Goal: Task Accomplishment & Management: Manage account settings

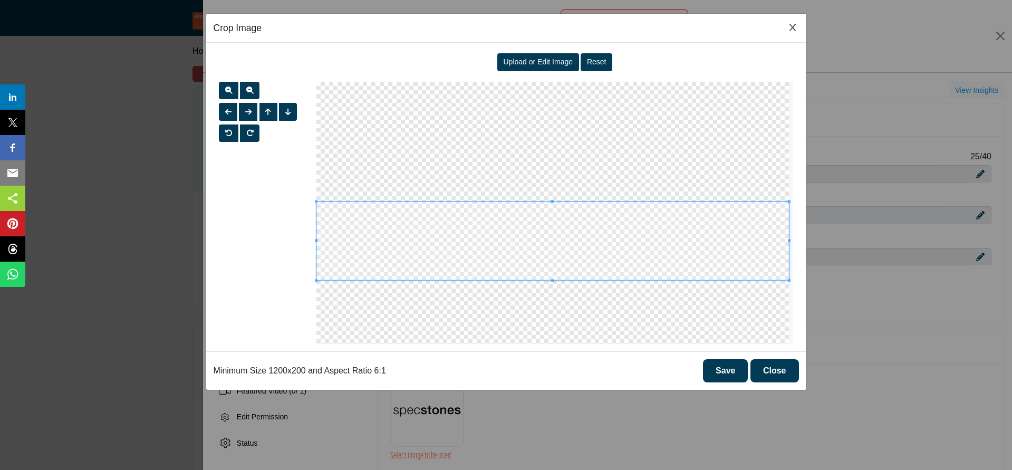
select select "****"
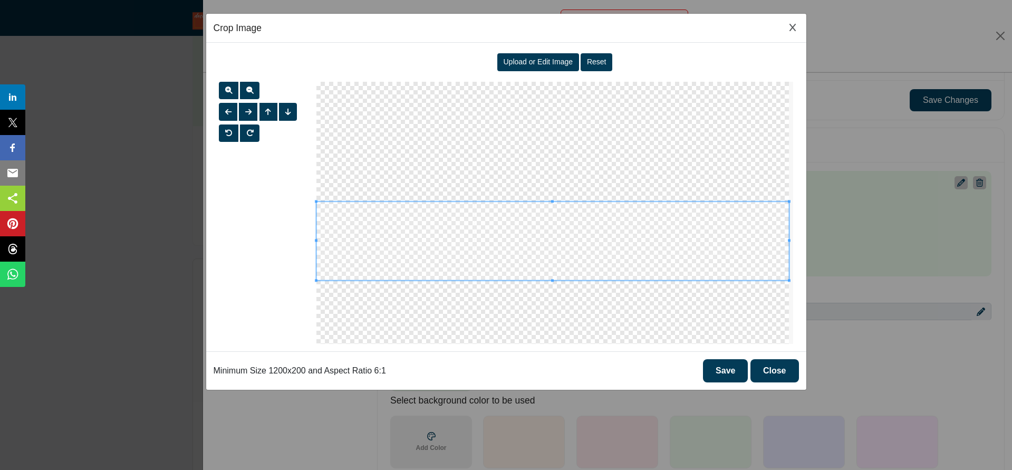
click at [549, 58] on span "Upload or Edit Image" at bounding box center [538, 61] width 70 height 8
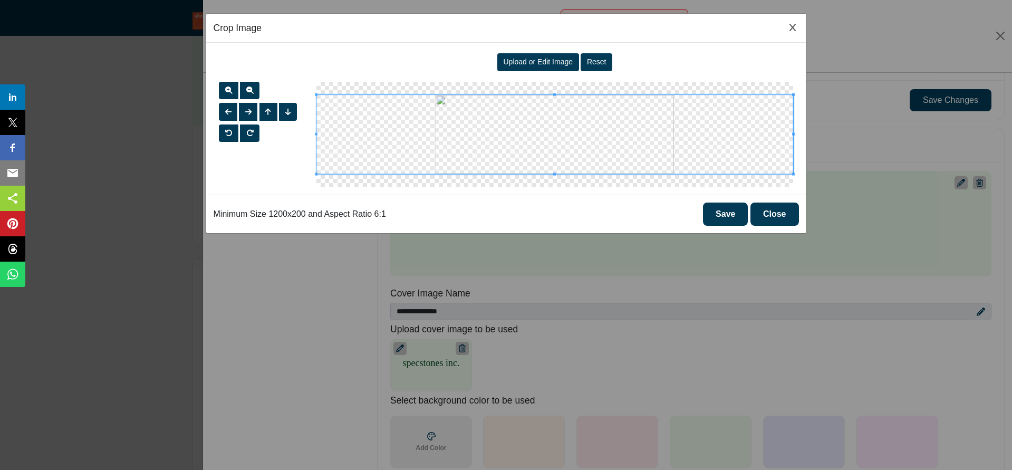
click at [594, 146] on span at bounding box center [554, 134] width 477 height 80
click at [225, 92] on span "button" at bounding box center [228, 89] width 7 height 7
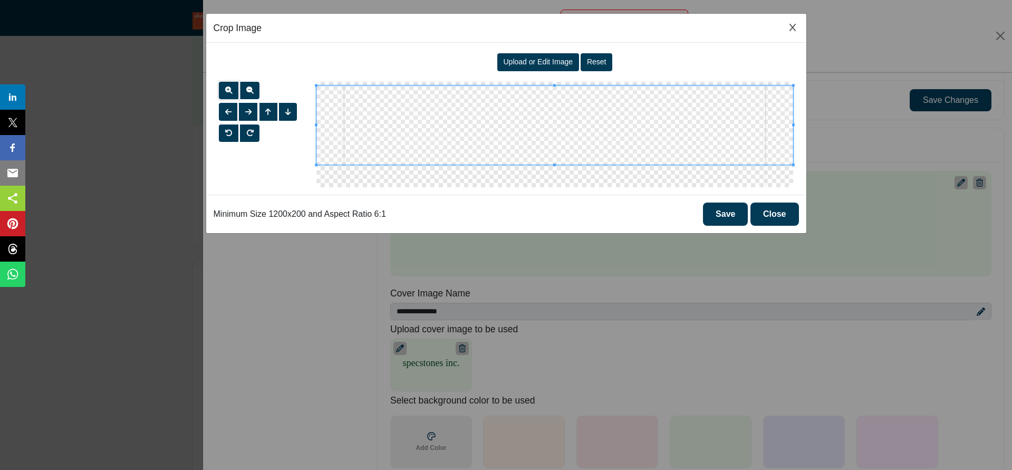
click at [490, 119] on span at bounding box center [554, 125] width 477 height 80
click at [232, 90] on button "button" at bounding box center [229, 91] width 20 height 18
click at [503, 113] on span at bounding box center [554, 126] width 477 height 80
click at [253, 112] on button "button" at bounding box center [248, 112] width 18 height 18
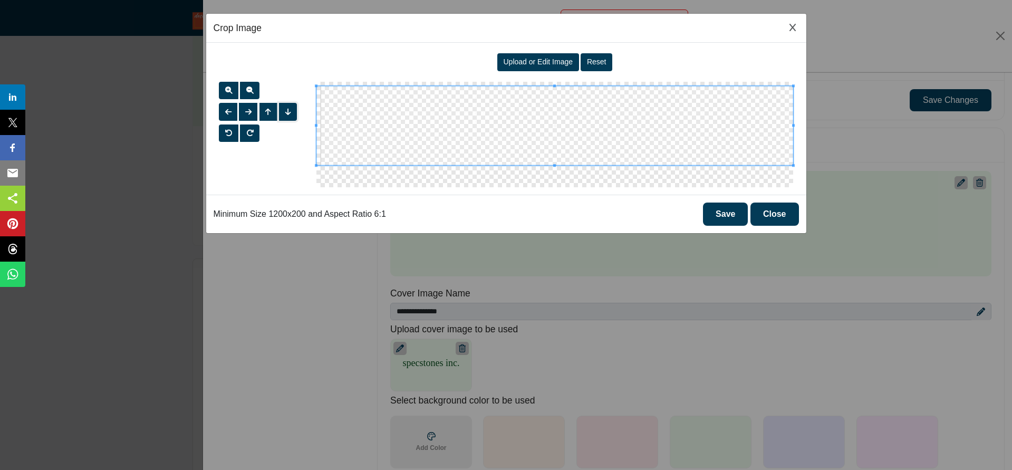
click at [284, 111] on button "button" at bounding box center [288, 112] width 18 height 18
click at [252, 91] on span "button" at bounding box center [249, 89] width 7 height 7
click at [231, 112] on span "button" at bounding box center [228, 111] width 6 height 7
click at [268, 114] on span "button" at bounding box center [268, 111] width 6 height 7
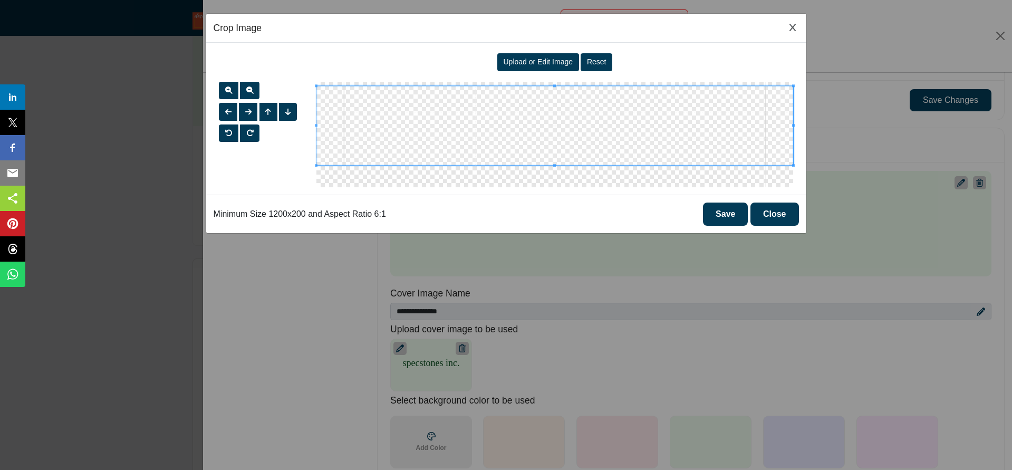
click at [727, 216] on button "Save" at bounding box center [725, 213] width 45 height 23
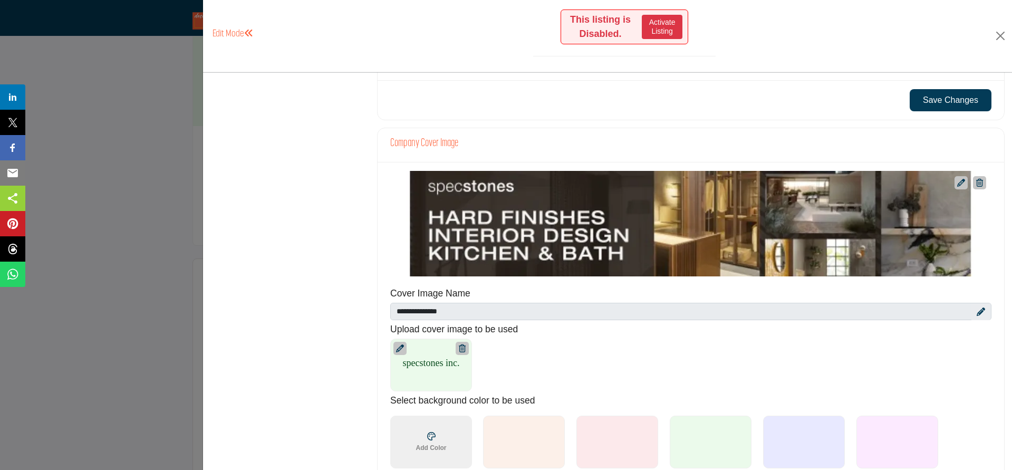
click at [348, 248] on div "Overview Statistics Categories ( 3 / 3 ) Billing Demographics 0 3" at bounding box center [289, 383] width 159 height 1395
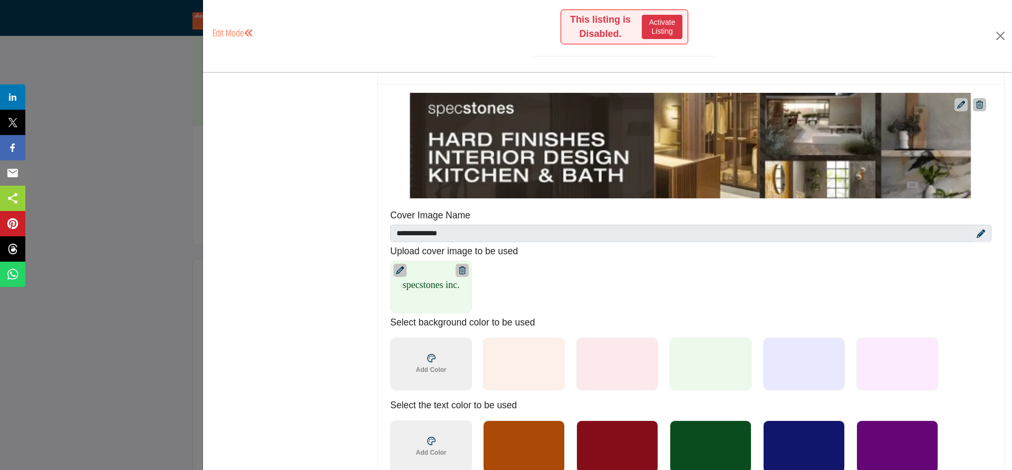
scroll to position [477, 0]
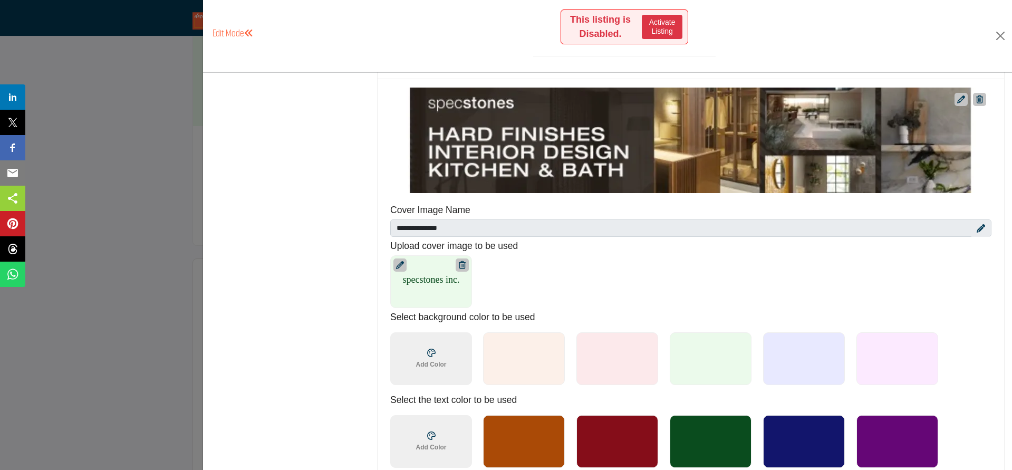
drag, startPoint x: 344, startPoint y: 270, endPoint x: 333, endPoint y: 273, distance: 11.9
click at [345, 270] on div "Overview Statistics Categories ( 3 / 3 ) Billing Demographics 0 3" at bounding box center [289, 300] width 159 height 1395
click at [397, 268] on icon at bounding box center [400, 265] width 8 height 8
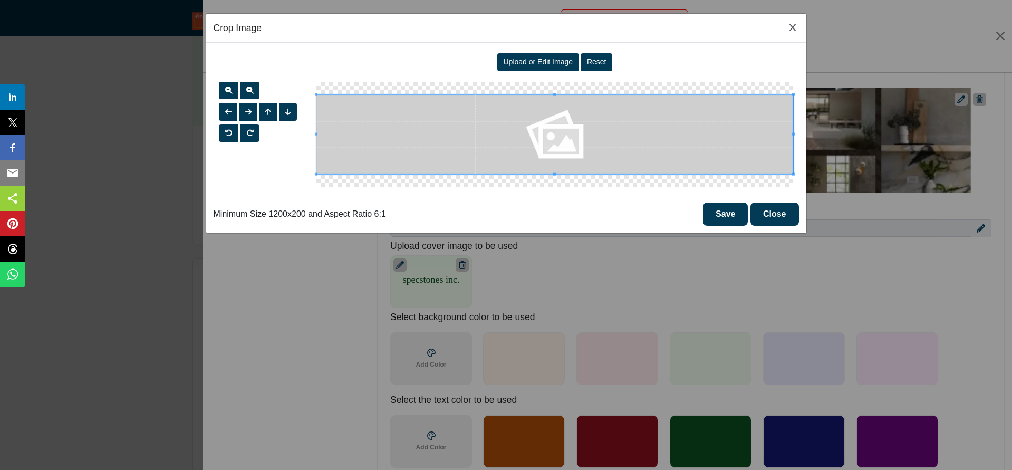
click at [531, 63] on span "Upload or Edit Image" at bounding box center [538, 61] width 70 height 8
click at [541, 60] on span "Upload or Edit Image" at bounding box center [538, 61] width 70 height 8
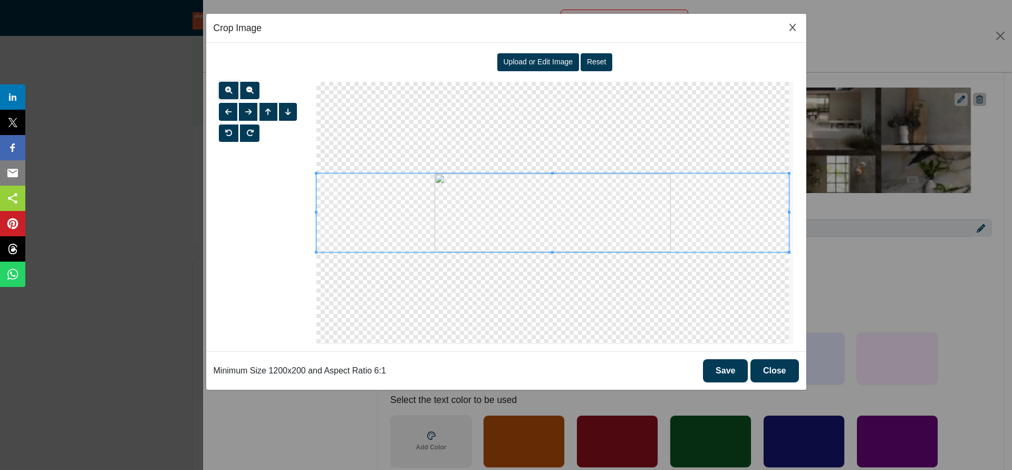
click at [232, 92] on button "button" at bounding box center [229, 91] width 20 height 18
drag, startPoint x: 248, startPoint y: 90, endPoint x: 253, endPoint y: 94, distance: 6.8
click at [248, 90] on span "button" at bounding box center [249, 89] width 7 height 7
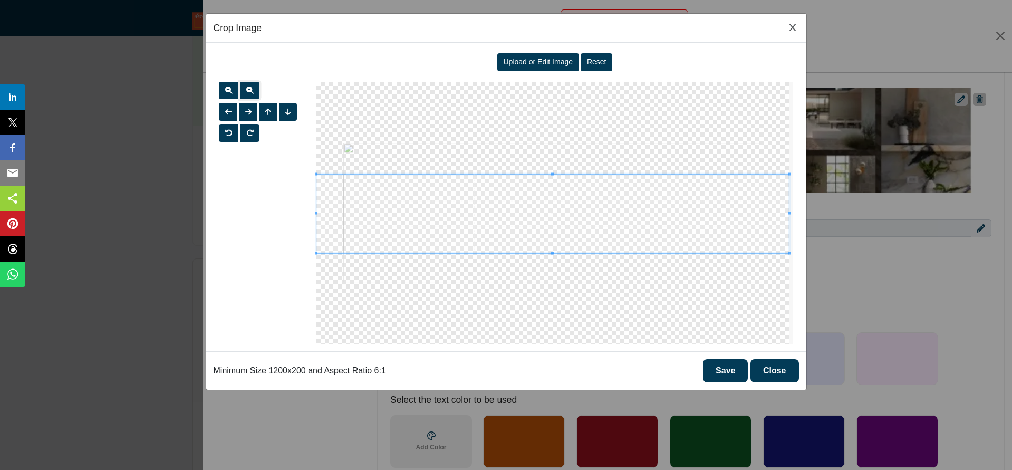
click at [520, 214] on span at bounding box center [552, 213] width 472 height 79
click at [729, 370] on button "Save" at bounding box center [725, 370] width 45 height 23
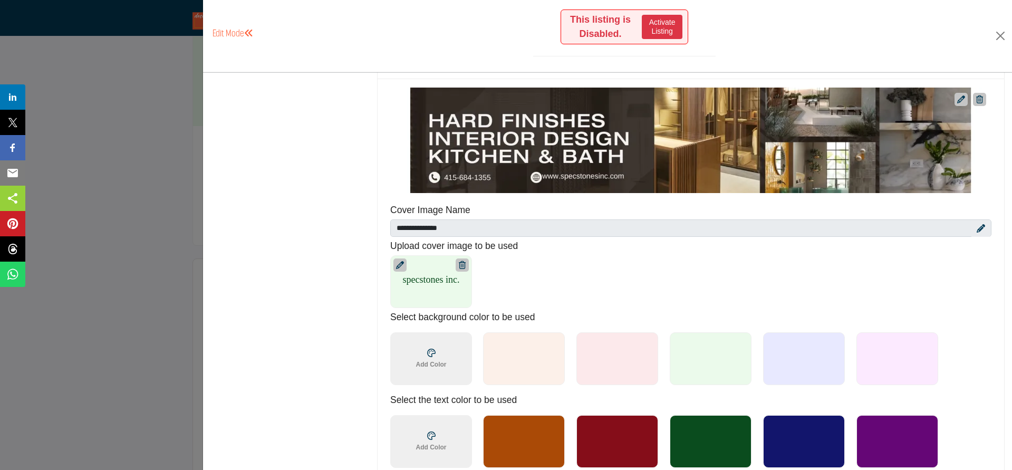
drag, startPoint x: 319, startPoint y: 185, endPoint x: 303, endPoint y: 182, distance: 16.6
click at [319, 185] on div "Overview Statistics Categories ( 3 / 3 ) Billing Demographics 0 3" at bounding box center [289, 300] width 159 height 1395
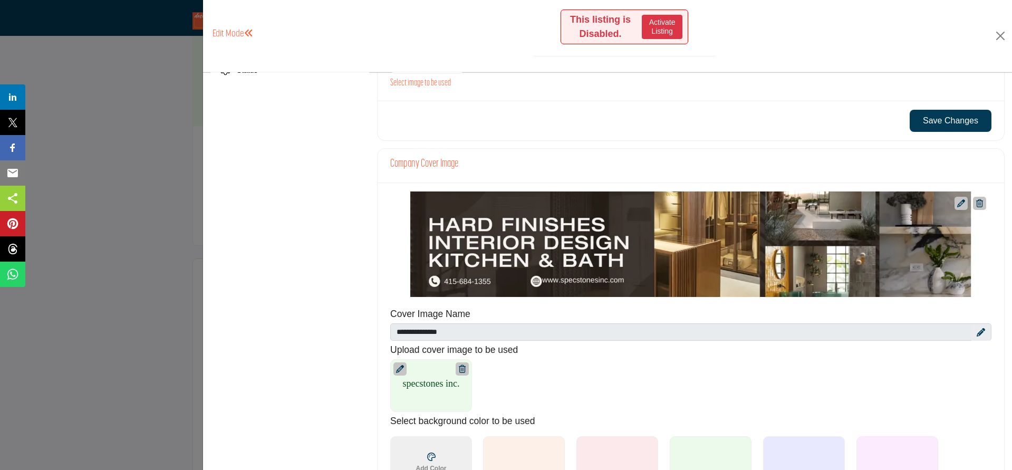
scroll to position [375, 0]
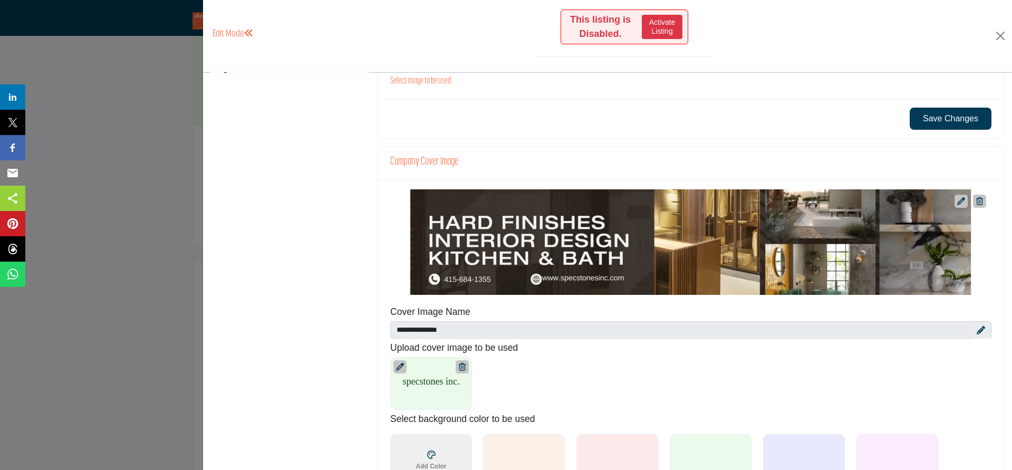
click at [336, 282] on div "Overview Statistics Categories ( 3 / 3 ) Billing Demographics 0 3" at bounding box center [289, 402] width 159 height 1395
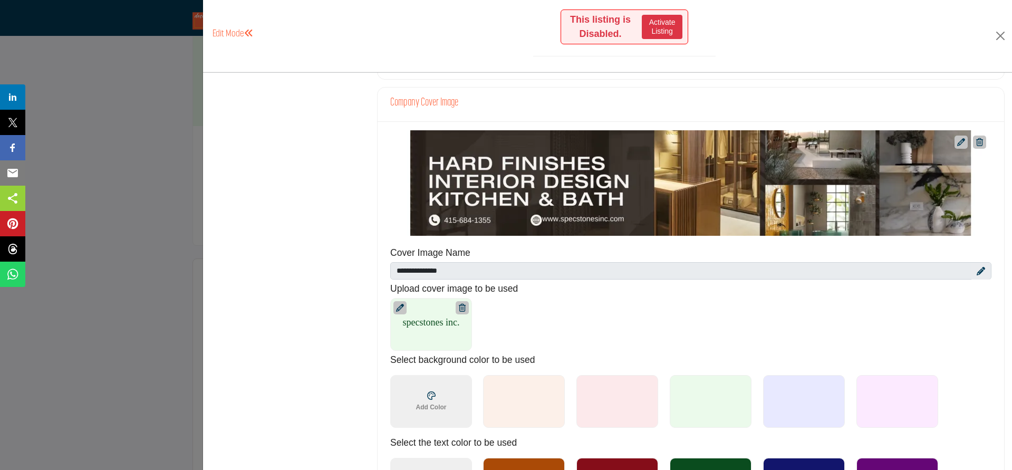
scroll to position [432, 0]
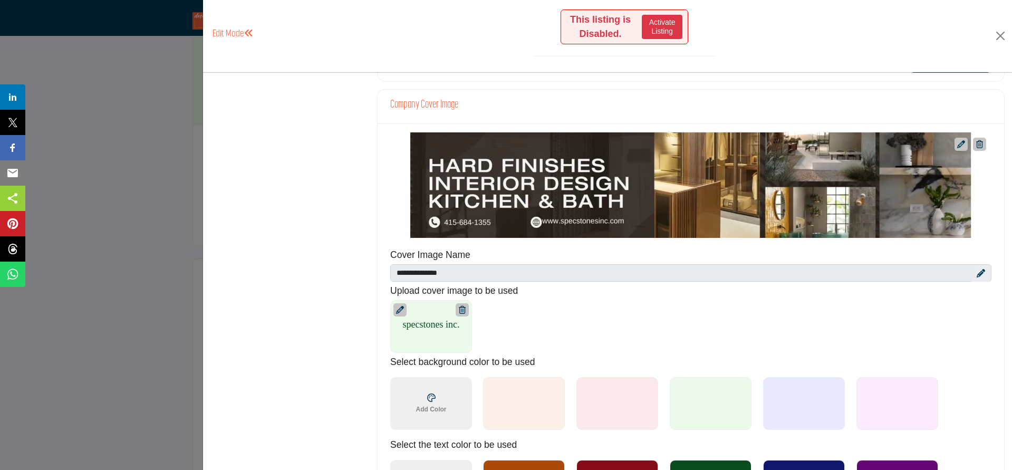
click at [683, 308] on div "specstones inc. 1200 x 200px" at bounding box center [685, 326] width 590 height 53
click at [359, 319] on div "Overview Statistics Categories ( 3 / 3 ) Billing Demographics 0 3" at bounding box center [289, 345] width 159 height 1395
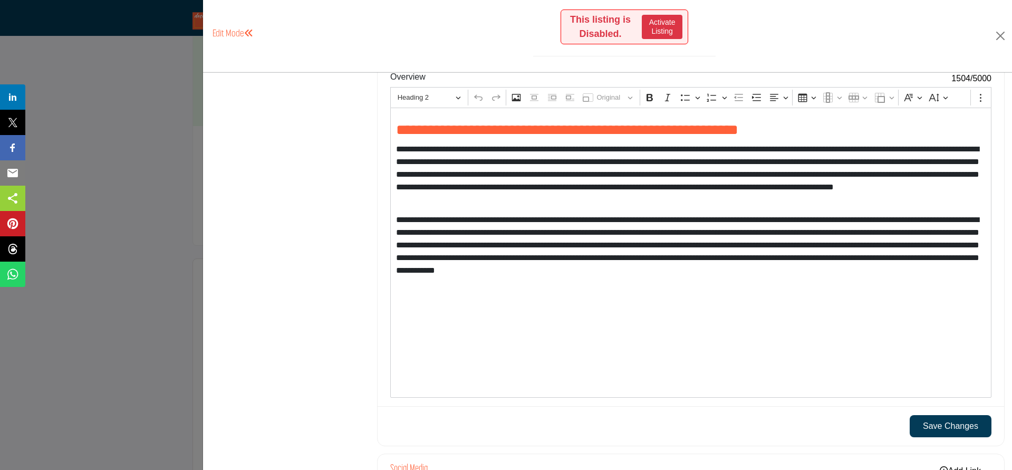
scroll to position [1013, 0]
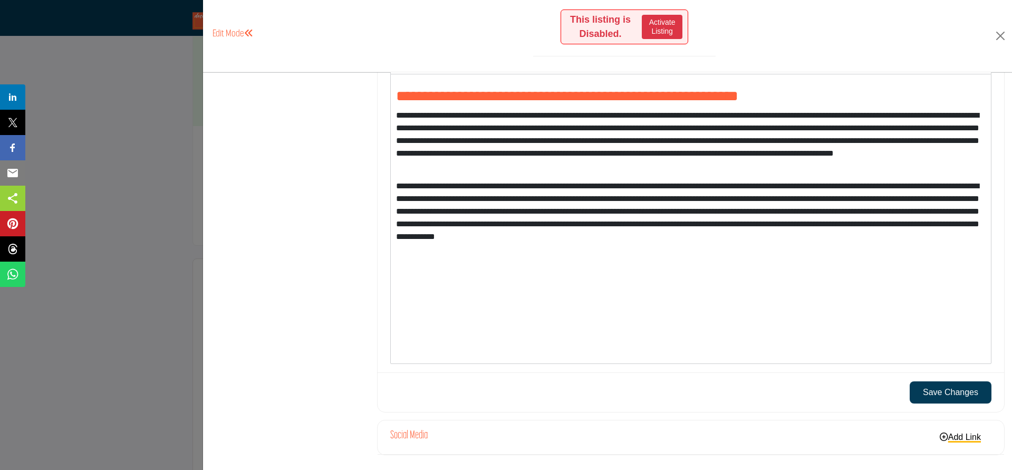
click at [943, 389] on button "Save Changes" at bounding box center [950, 392] width 82 height 22
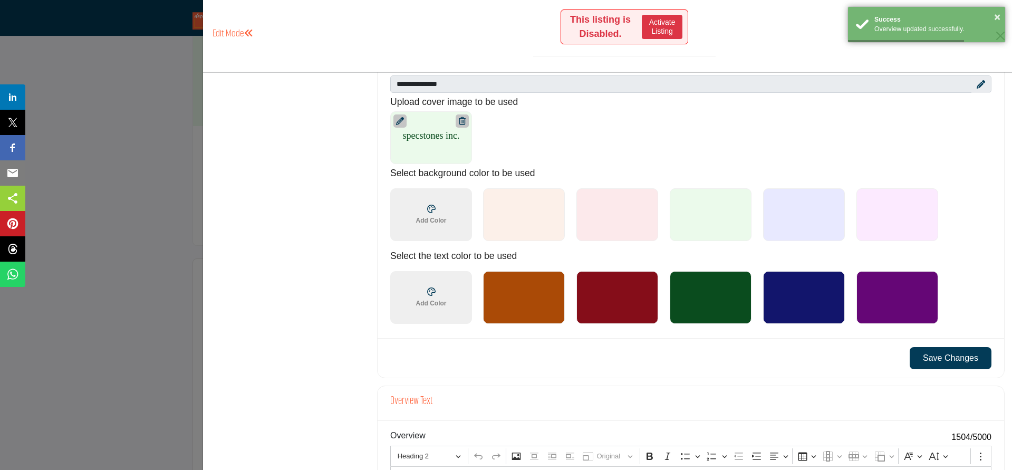
scroll to position [591, 0]
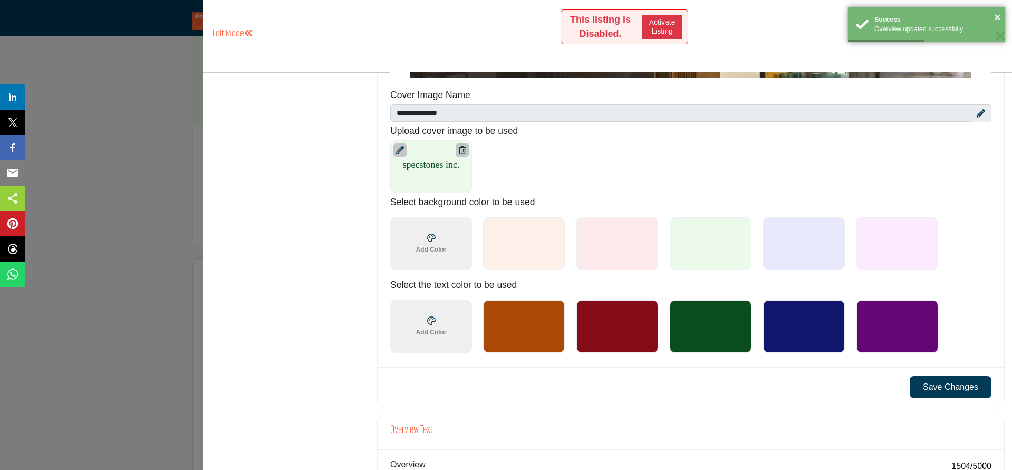
click at [945, 385] on button "Save Changes" at bounding box center [950, 387] width 82 height 22
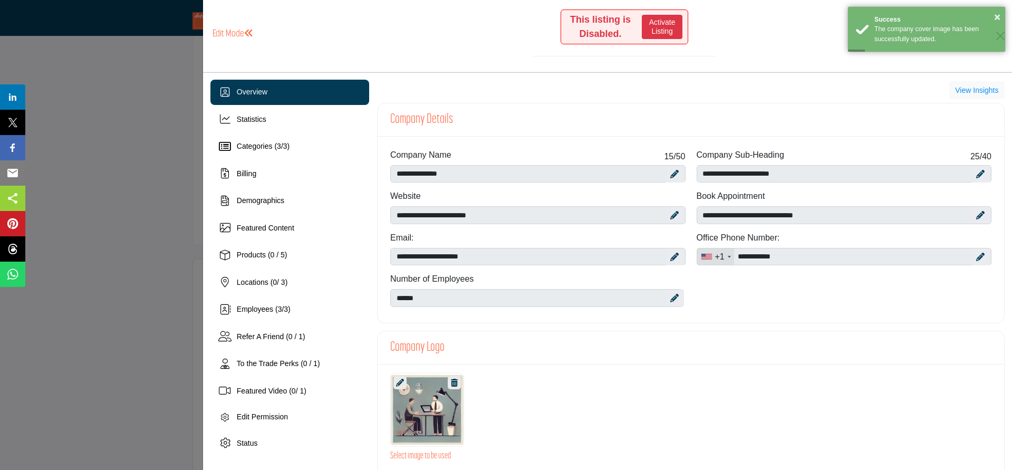
click at [778, 373] on div at bounding box center [691, 410] width 612 height 74
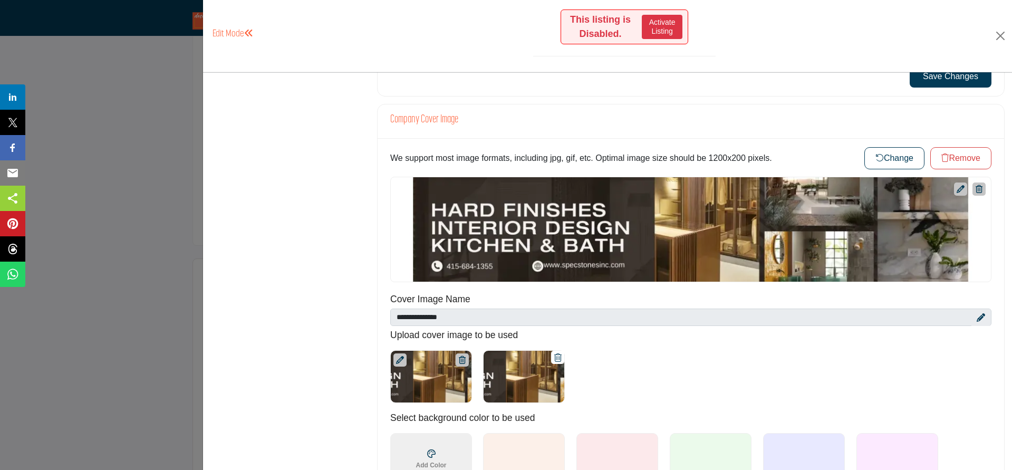
scroll to position [418, 0]
click at [350, 390] on div "Overview Statistics Categories ( 3 / 3 ) Billing Demographics 0 3" at bounding box center [289, 380] width 159 height 1437
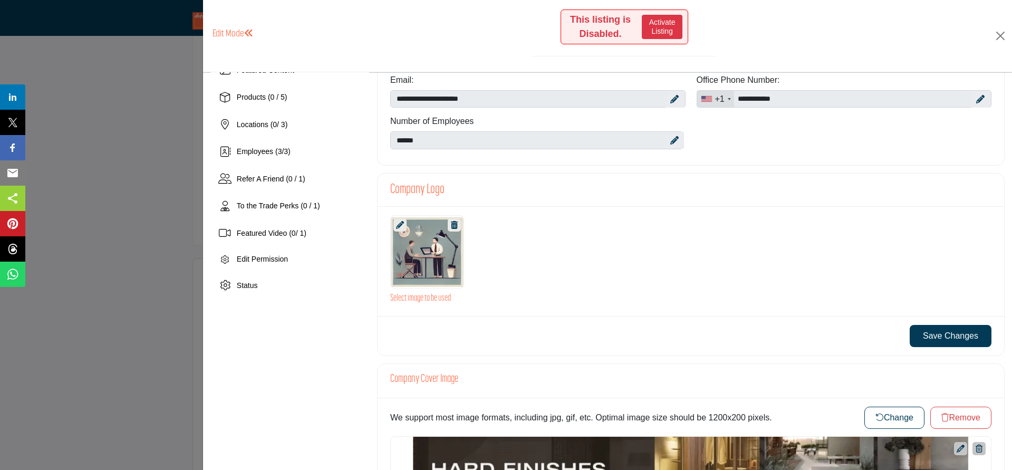
scroll to position [157, 0]
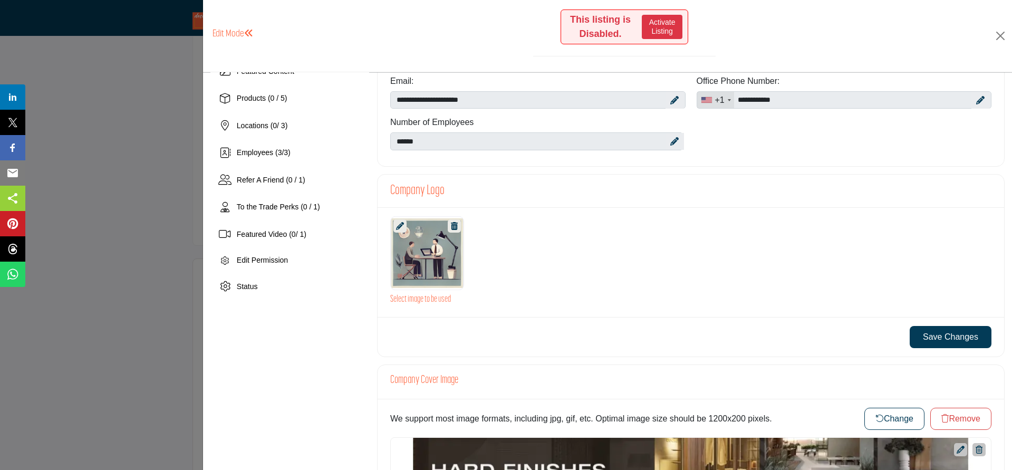
click at [429, 247] on div at bounding box center [427, 253] width 73 height 74
click at [399, 228] on icon at bounding box center [400, 226] width 8 height 8
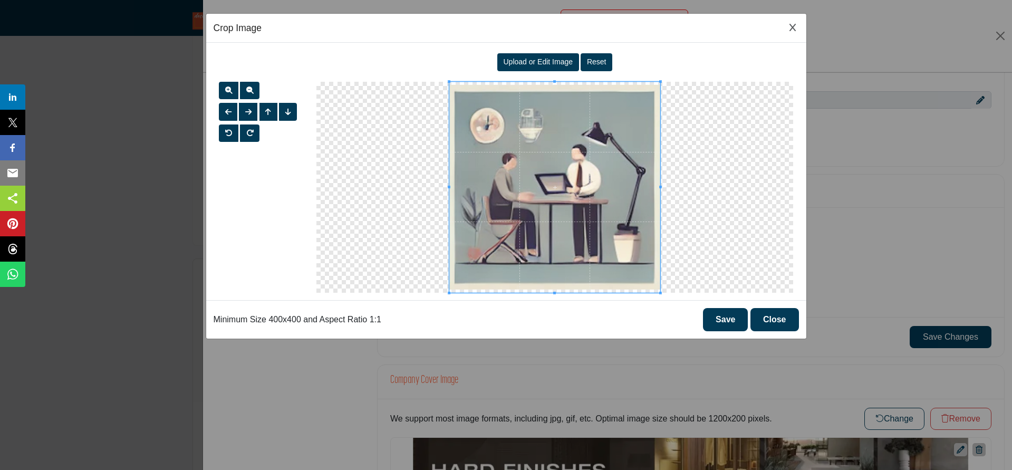
click at [530, 64] on span "Upload or Edit Image" at bounding box center [538, 61] width 70 height 8
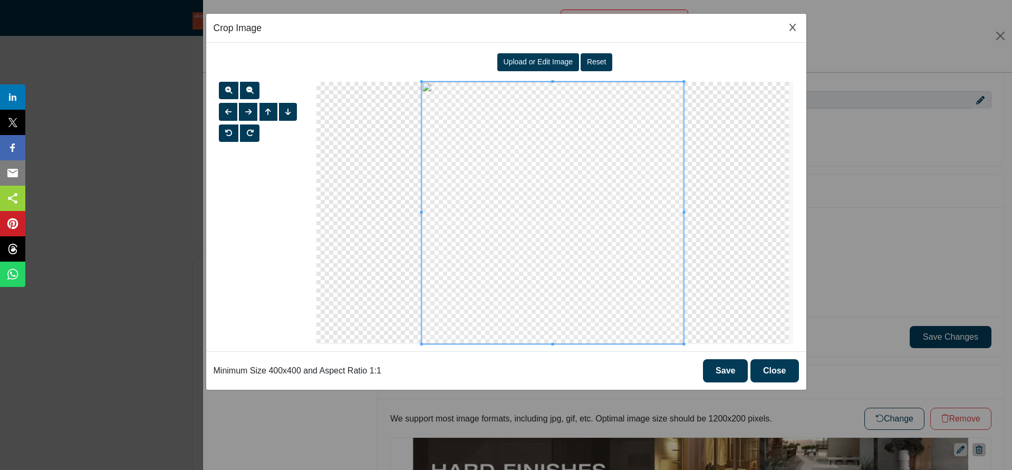
click at [730, 371] on button "Save" at bounding box center [725, 370] width 45 height 23
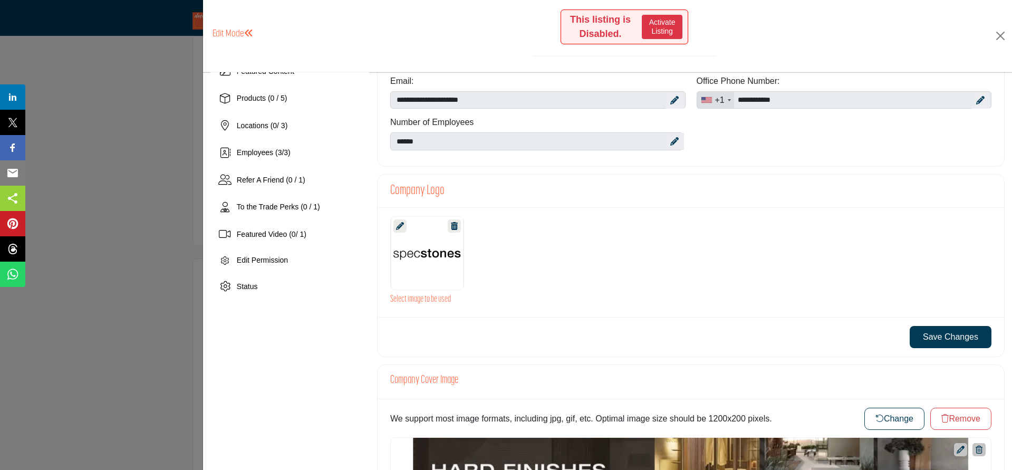
click at [958, 342] on button "Save Changes" at bounding box center [950, 337] width 82 height 22
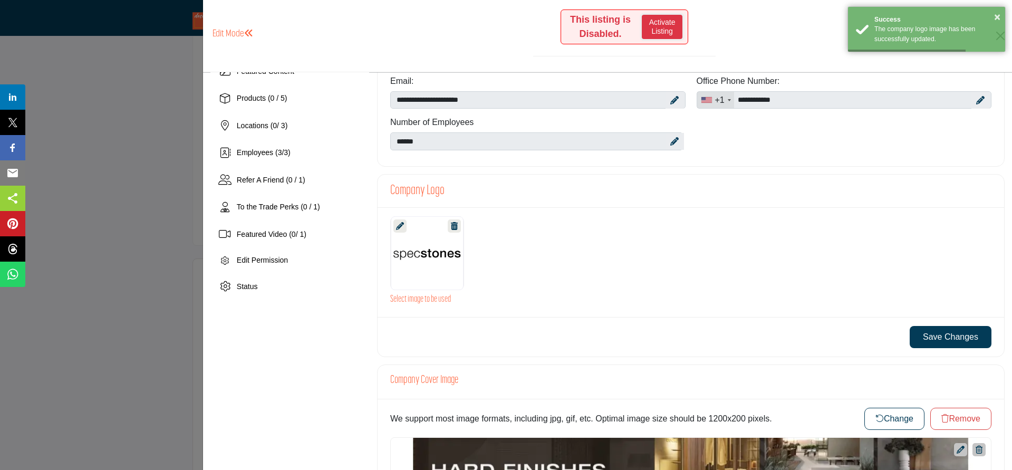
click at [660, 23] on button "Activate Listing" at bounding box center [662, 27] width 41 height 24
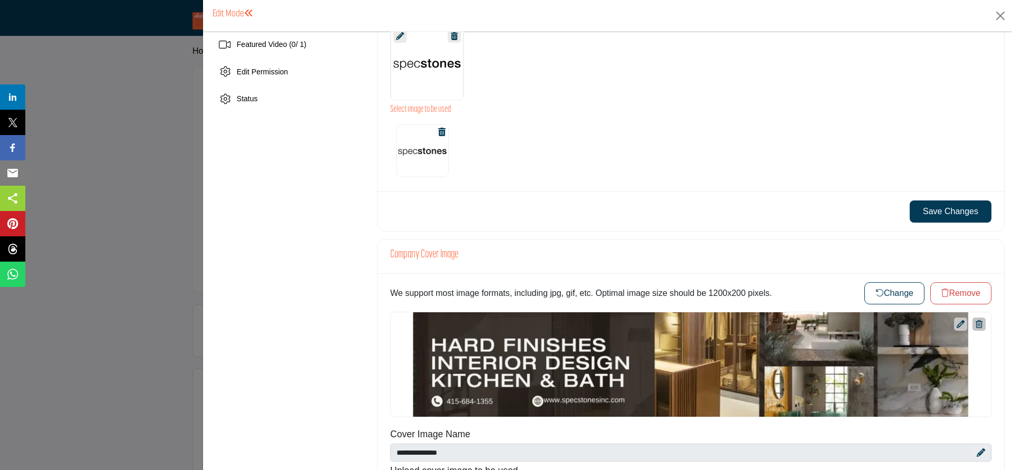
scroll to position [316, 0]
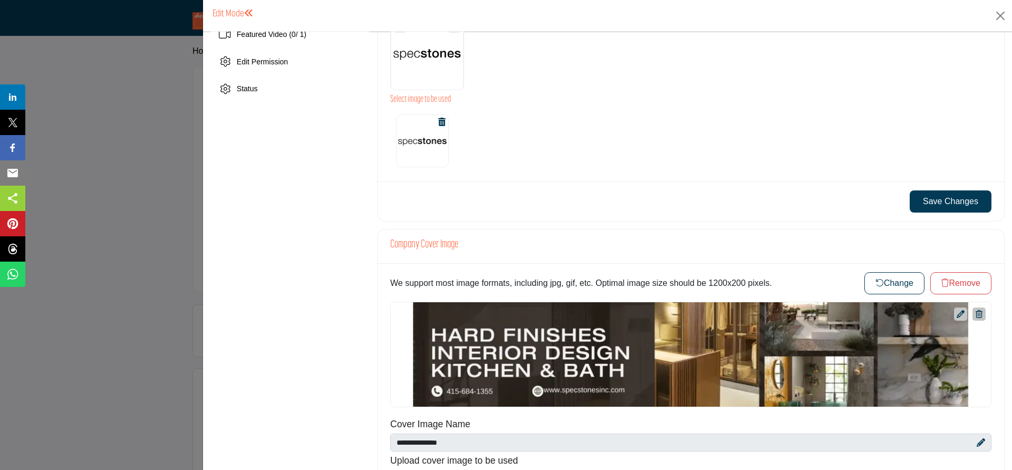
click at [920, 207] on button "Save Changes" at bounding box center [950, 201] width 82 height 22
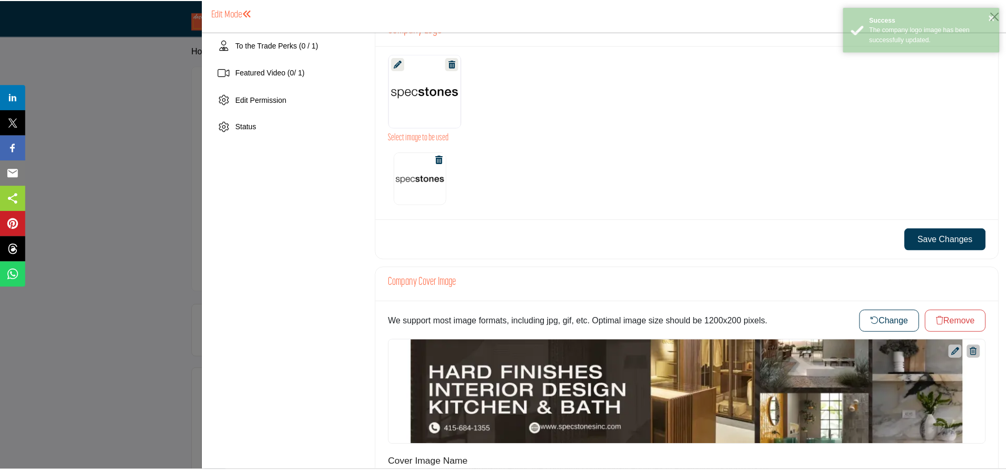
scroll to position [0, 0]
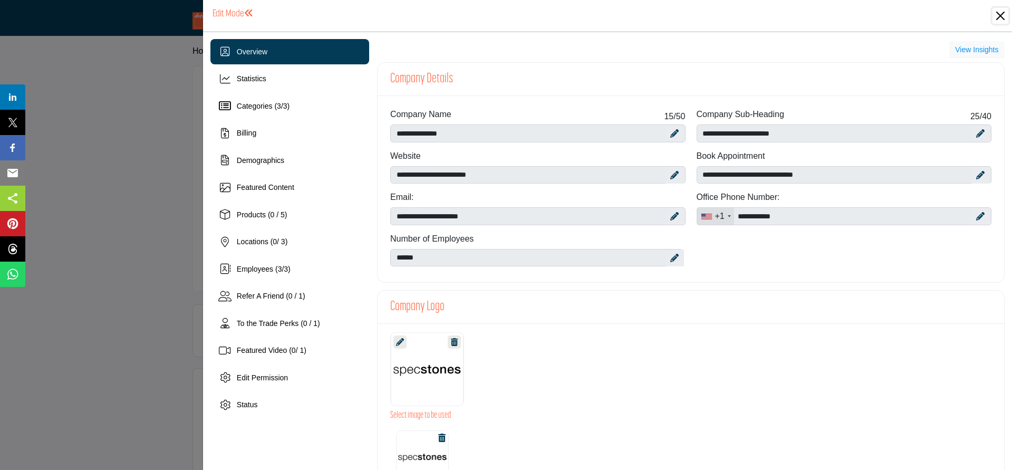
click at [1002, 14] on button "Close" at bounding box center [1000, 16] width 16 height 16
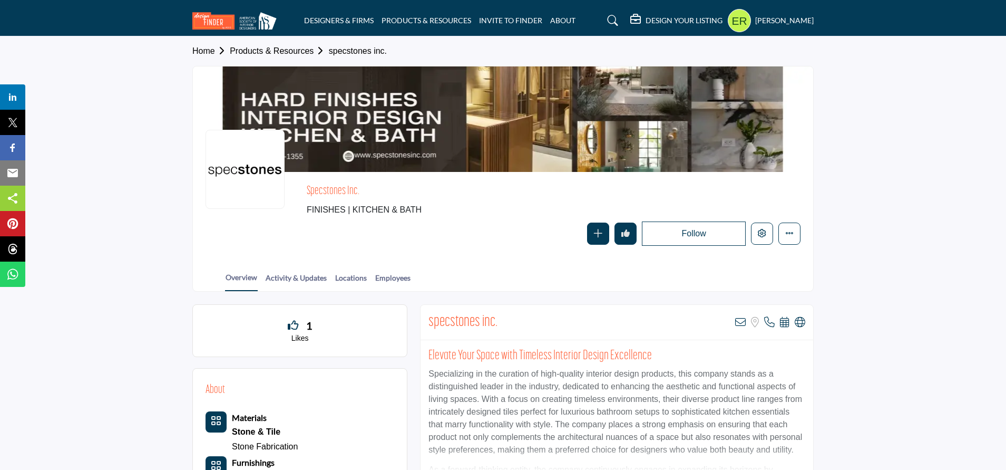
click at [874, 196] on section "Home Products & Resources specstones inc. specstones inc. FINISHES | KITCHEN & …" at bounding box center [503, 163] width 1006 height 255
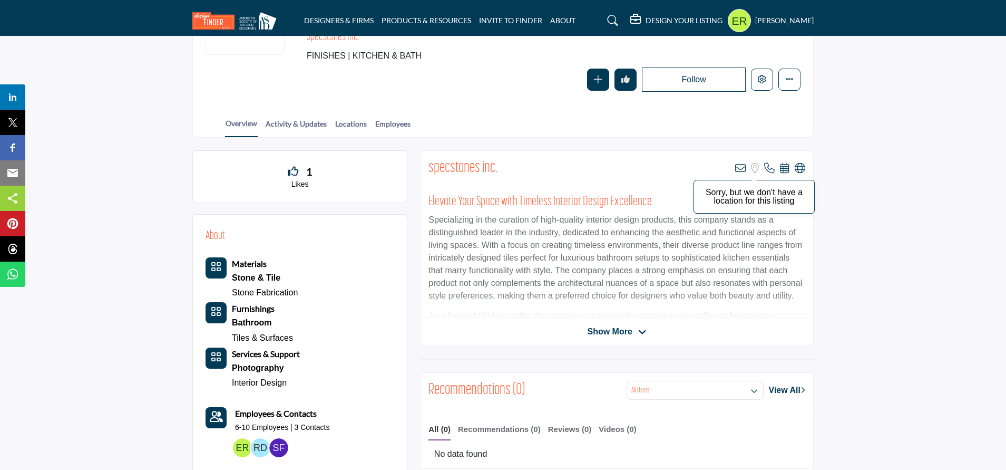
scroll to position [162, 0]
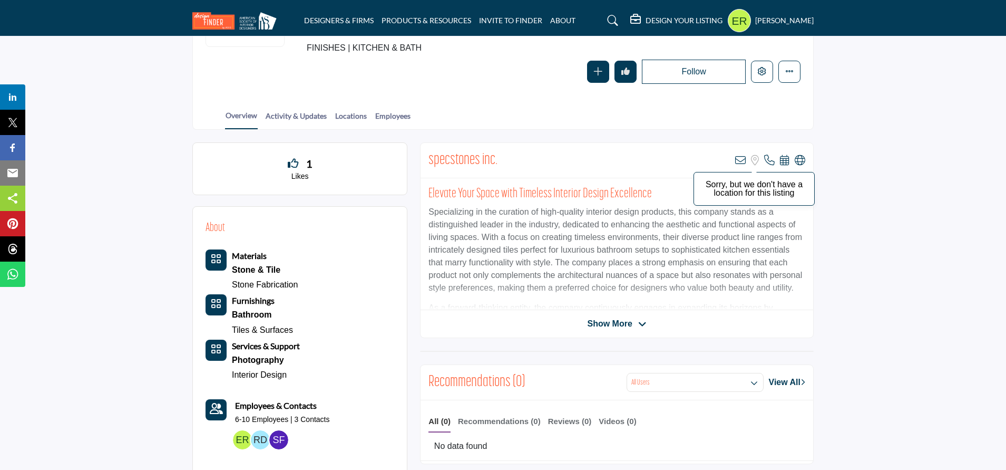
click at [758, 160] on icon at bounding box center [755, 160] width 8 height 11
click at [612, 326] on span "Show More" at bounding box center [609, 323] width 45 height 13
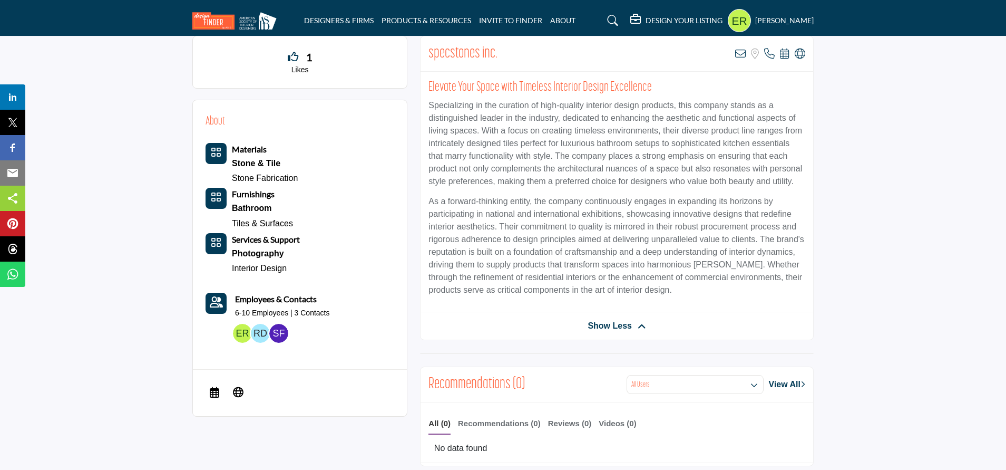
scroll to position [277, 0]
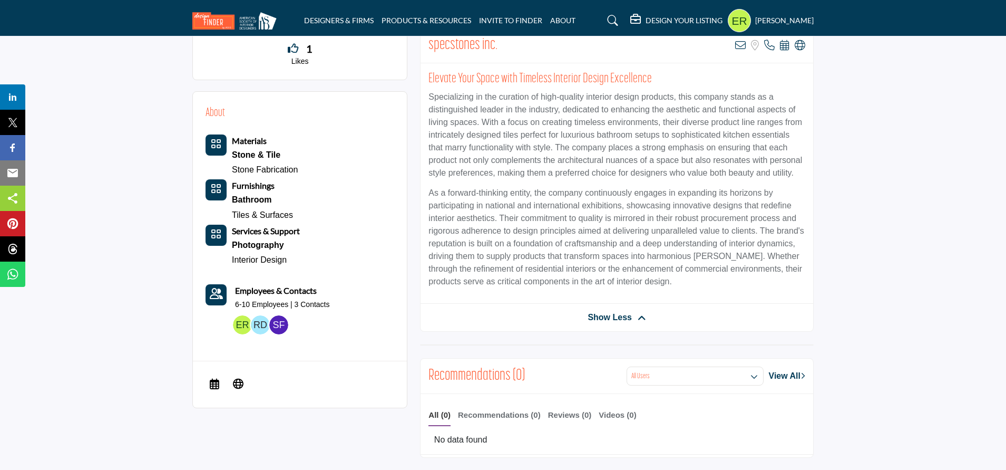
click at [575, 254] on p "As a forward-thinking entity, the company continuously engages in expanding its…" at bounding box center [617, 237] width 377 height 101
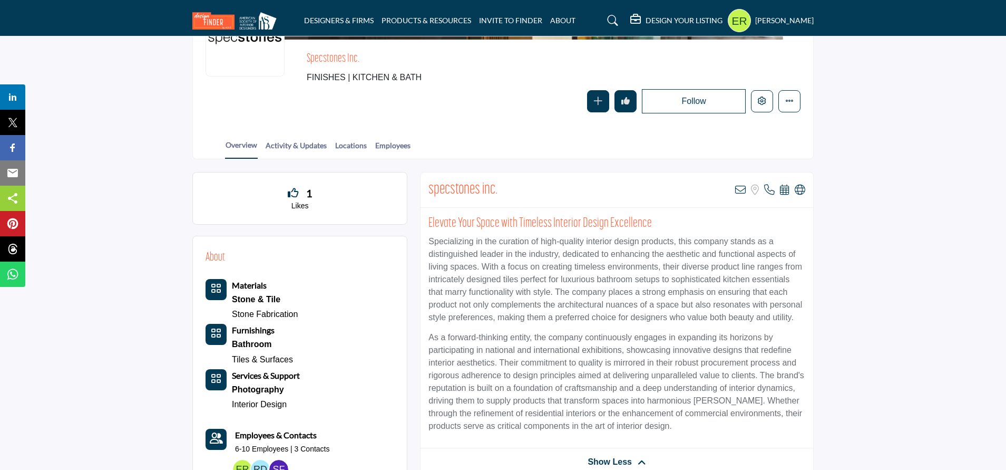
scroll to position [0, 0]
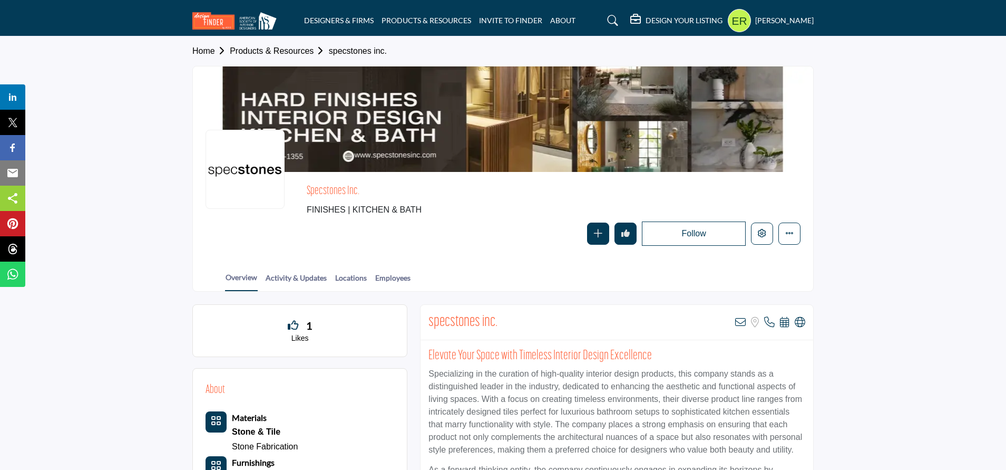
click at [699, 242] on button "Follow" at bounding box center [694, 233] width 104 height 24
click at [881, 244] on section "Home Products & Resources specstones inc. specstones inc. FINISHES | KITCHEN & …" at bounding box center [503, 163] width 1006 height 255
click at [881, 245] on section "Home Products & Resources specstones inc. specstones inc. FINISHES | KITCHEN & …" at bounding box center [503, 163] width 1006 height 255
